Goal: Transaction & Acquisition: Purchase product/service

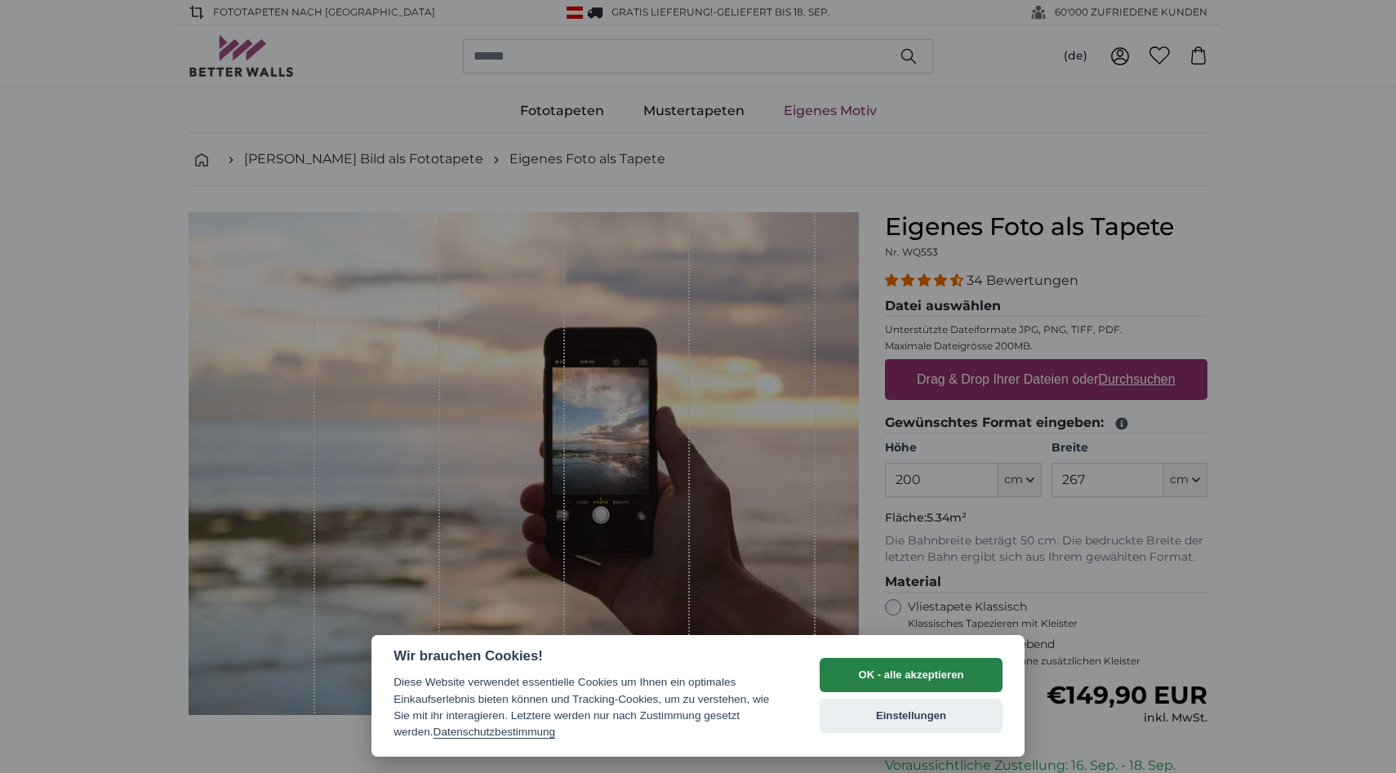
click at [953, 671] on button "OK - alle akzeptieren" at bounding box center [910, 675] width 183 height 34
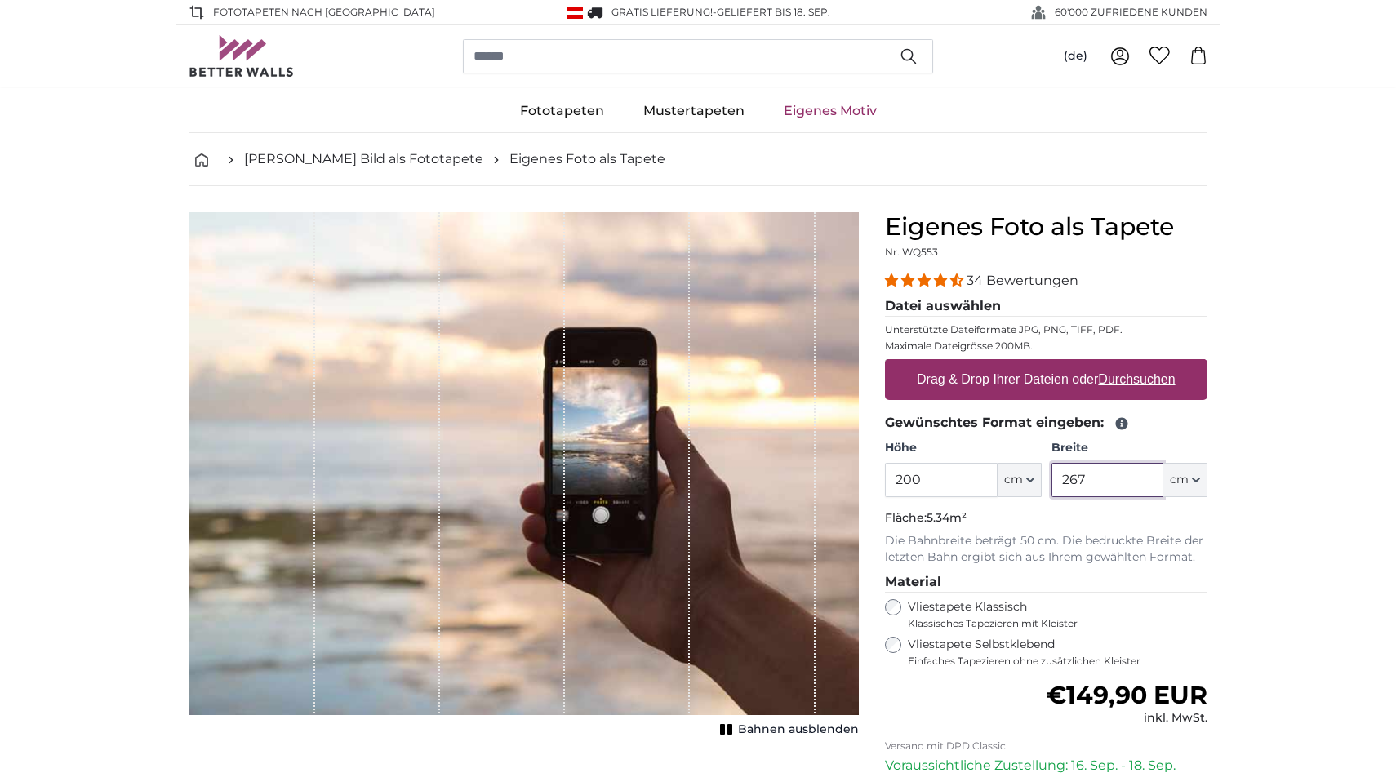
click at [1103, 497] on input "267" at bounding box center [1107, 480] width 112 height 34
type input "2"
type input "90"
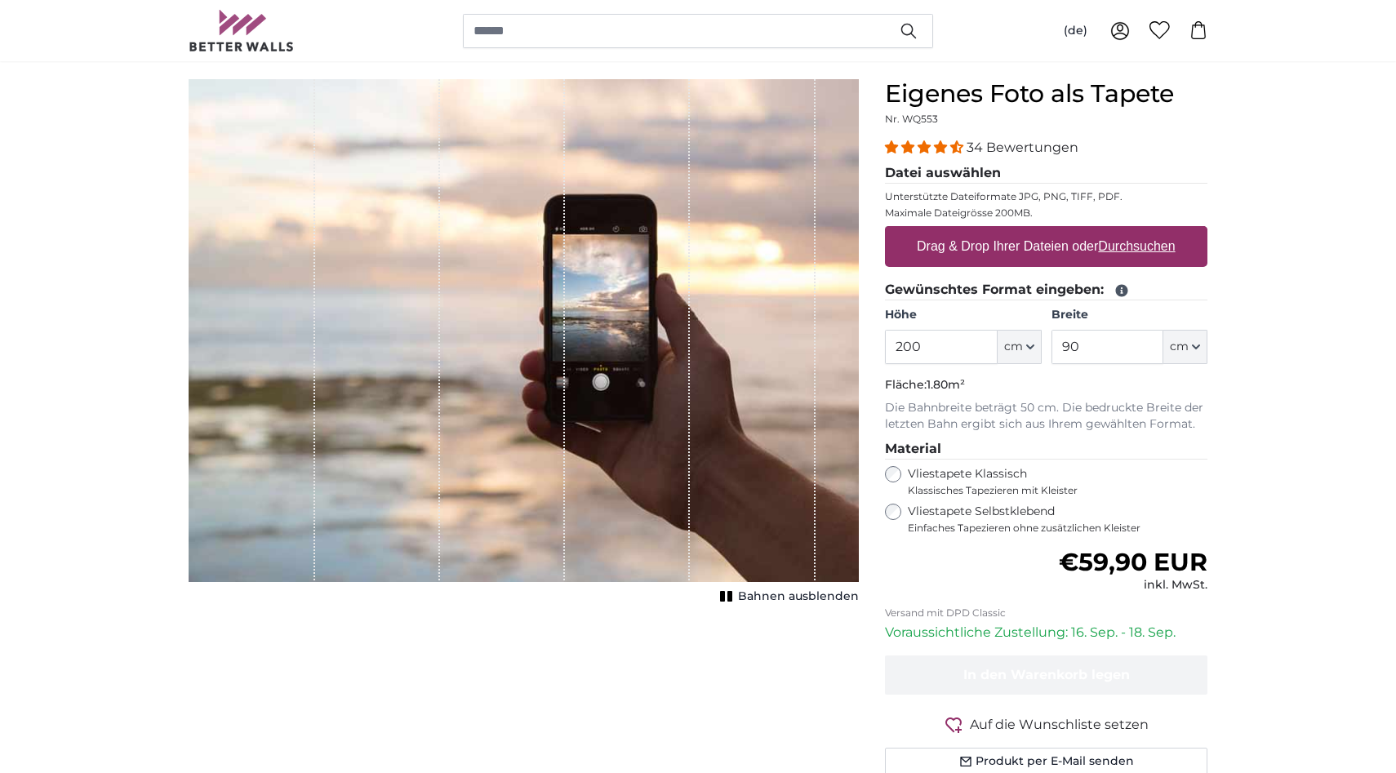
scroll to position [134, 0]
click at [1081, 262] on label "Drag & Drop Ihrer Dateien oder Durchsuchen" at bounding box center [1046, 245] width 272 height 33
click at [1081, 230] on input "Drag & Drop Ihrer Dateien oder Durchsuchen" at bounding box center [1046, 227] width 322 height 5
type input "**********"
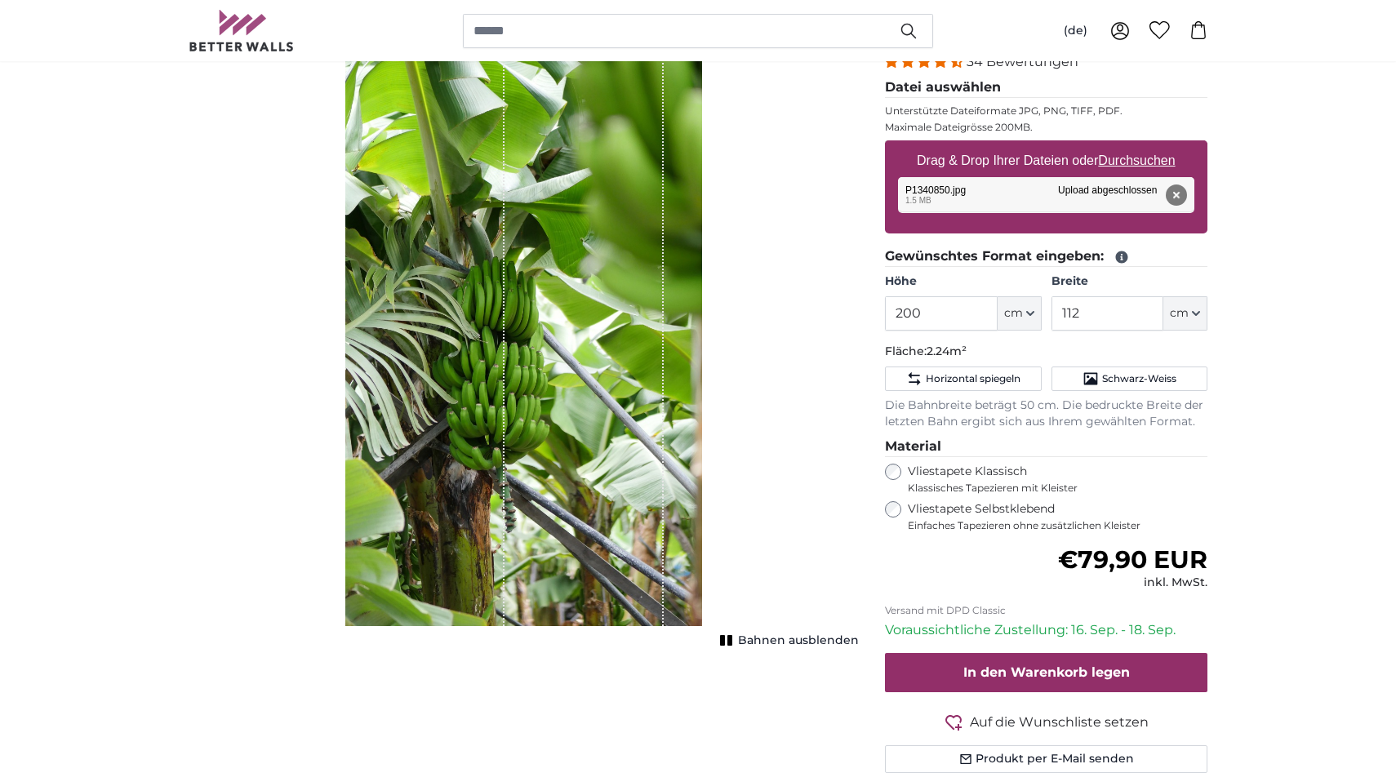
scroll to position [215, 0]
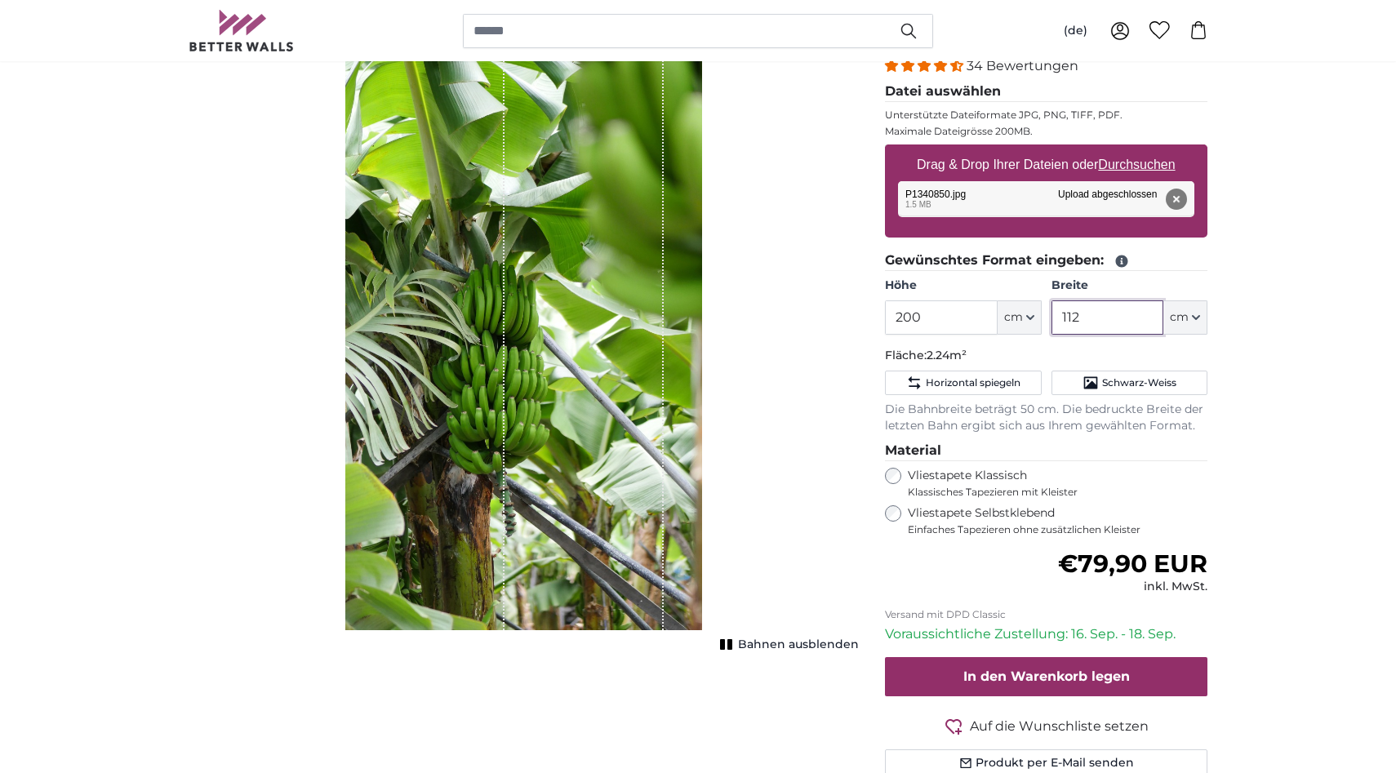
click at [1126, 335] on input "112" at bounding box center [1107, 317] width 112 height 34
type input "1"
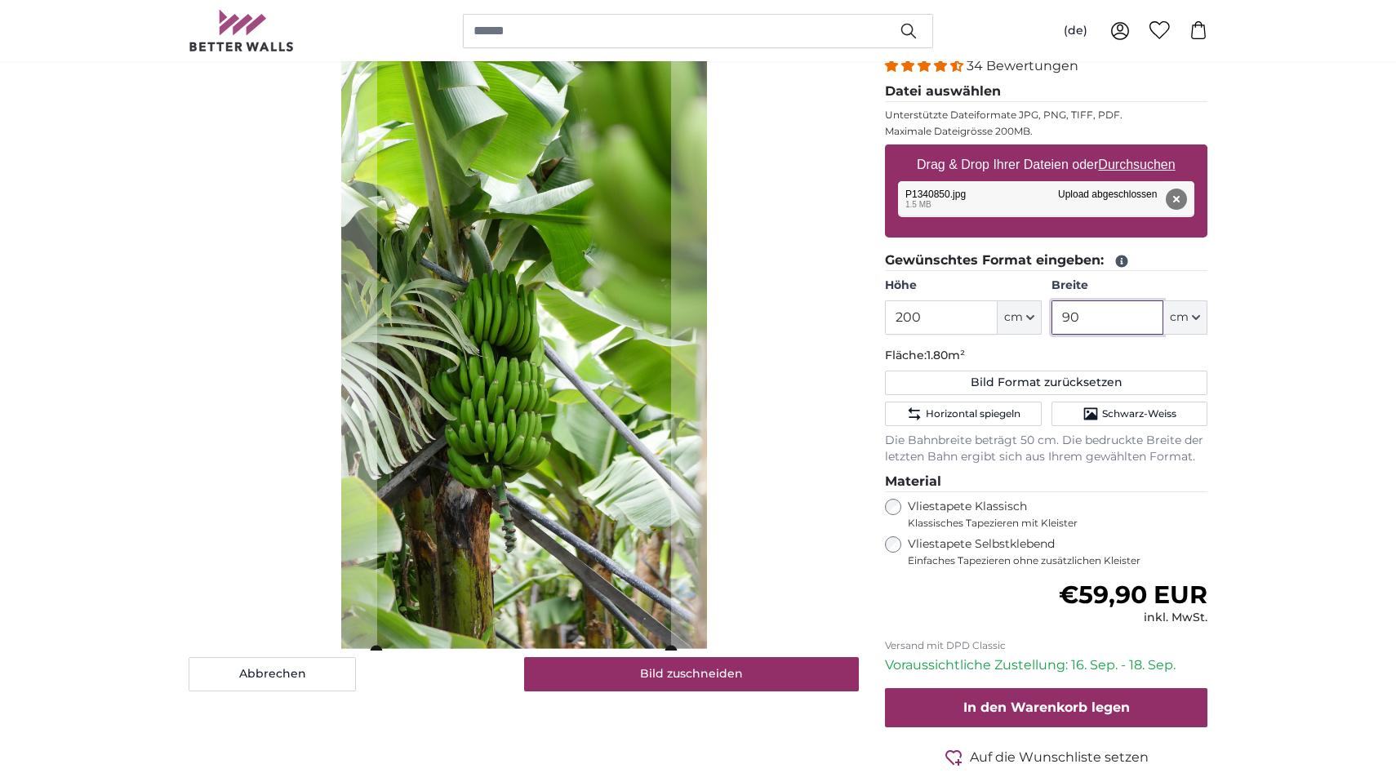
type input "90"
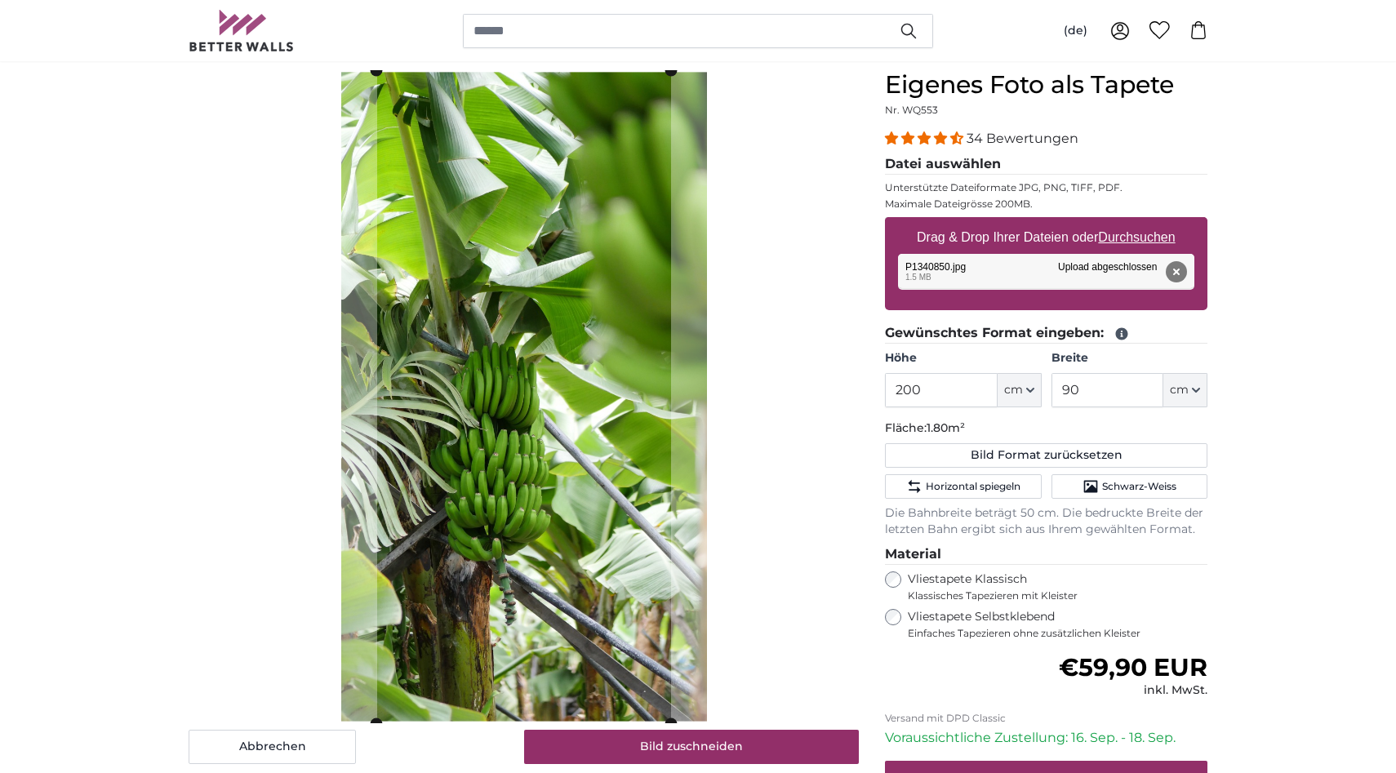
scroll to position [139, 0]
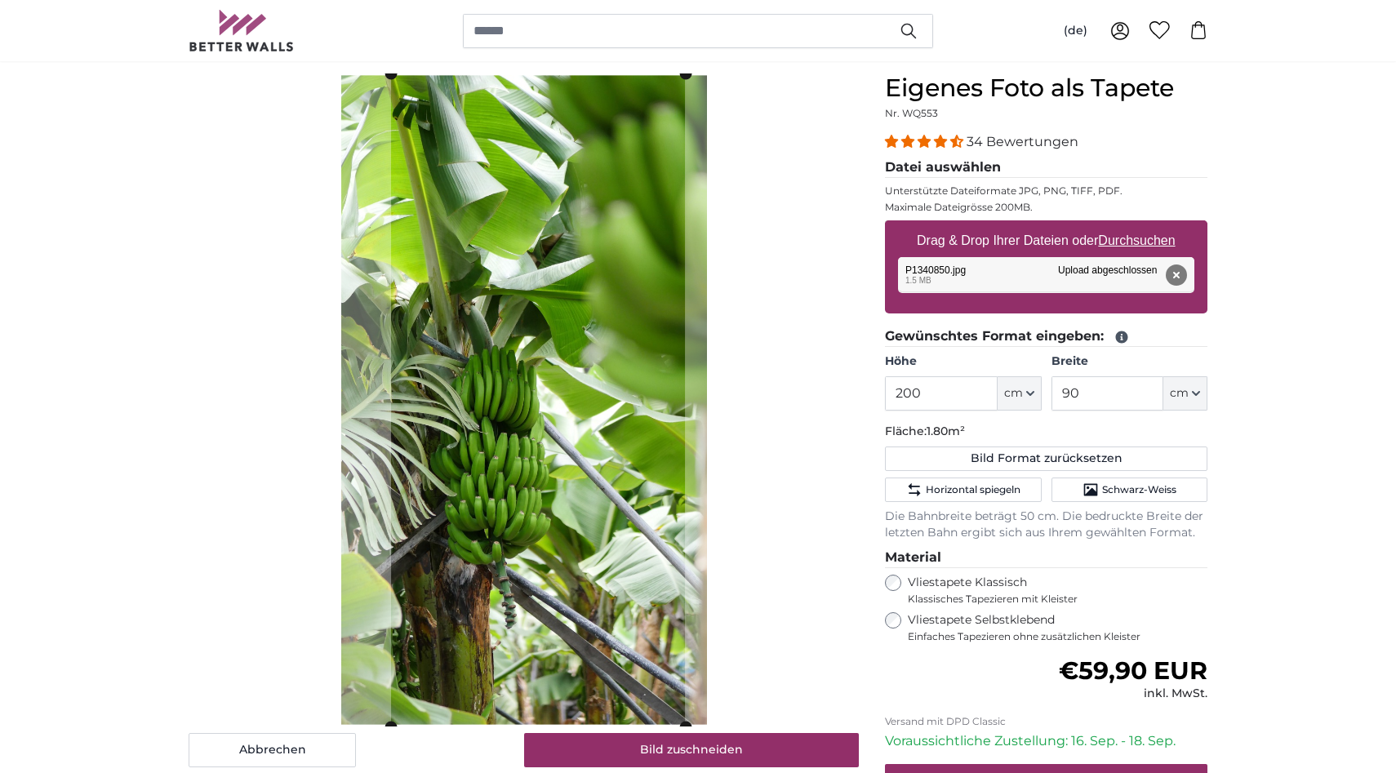
click at [555, 420] on cropper-handle at bounding box center [538, 399] width 294 height 653
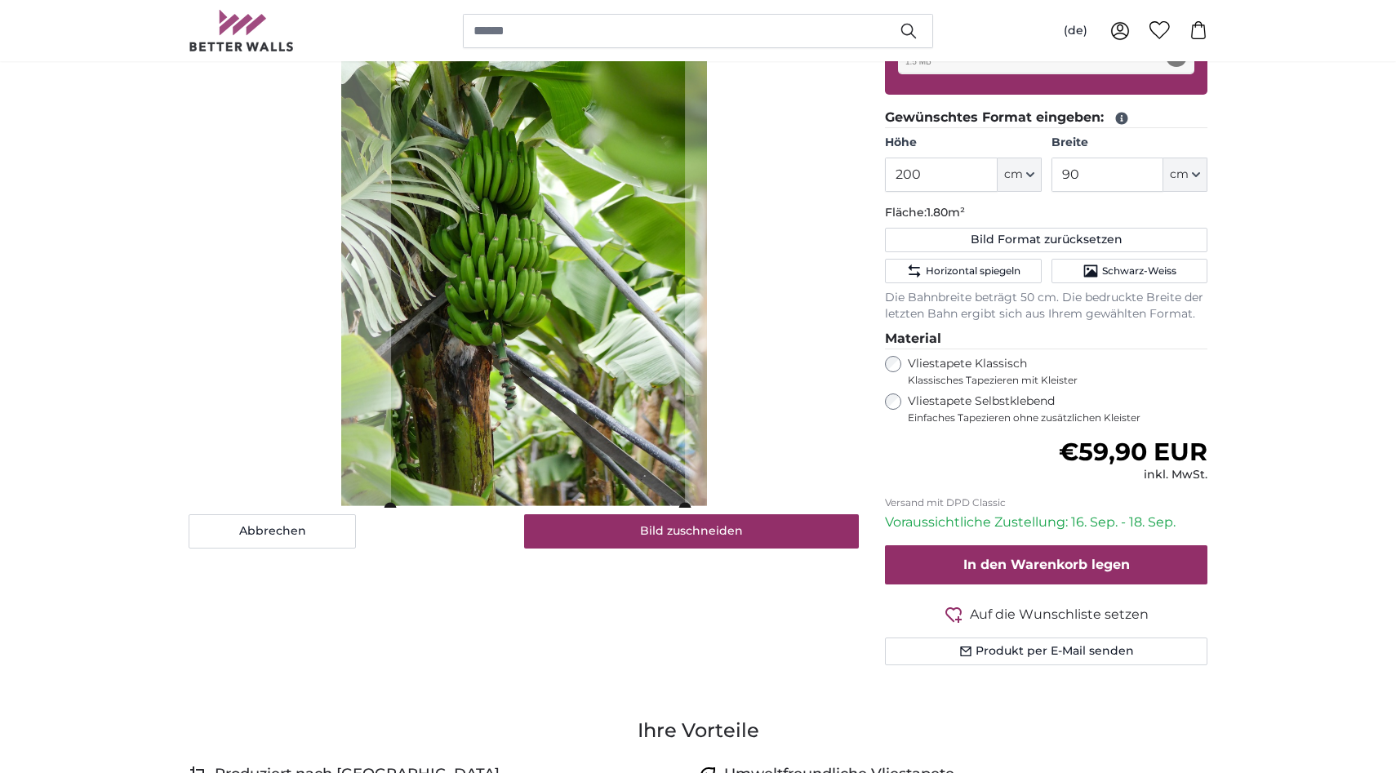
scroll to position [362, 0]
